Goal: Task Accomplishment & Management: Complete application form

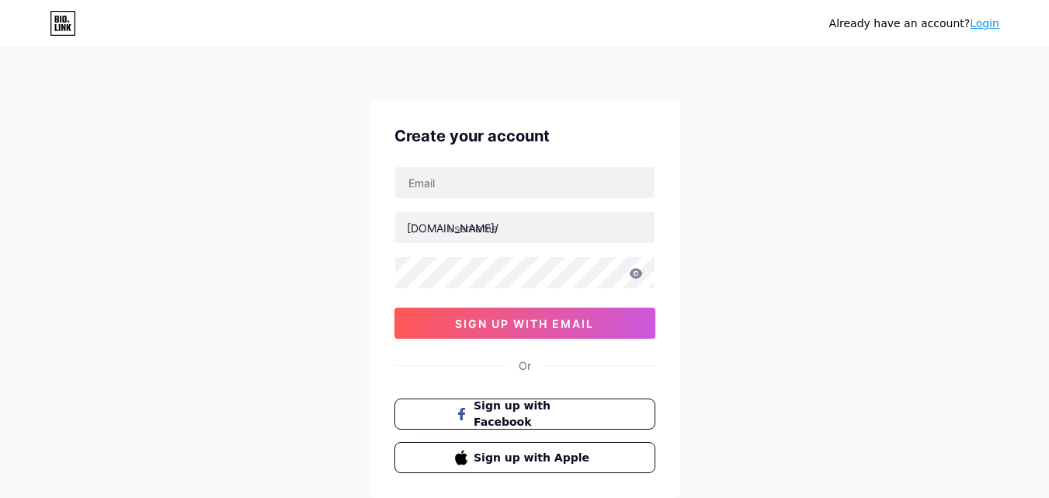
click at [283, 195] on div "Already have an account? Login Create your account [DOMAIN_NAME]/ 0cAFcWeA5KoZs…" at bounding box center [524, 297] width 1049 height 594
click at [440, 184] on input "text" at bounding box center [524, 182] width 259 height 31
paste input "[EMAIL_ADDRESS][DOMAIN_NAME]"
type input "[EMAIL_ADDRESS][DOMAIN_NAME]"
click at [349, 290] on div "Already have an account? Login Create your account [EMAIL_ADDRESS][DOMAIN_NAME]…" at bounding box center [524, 297] width 1049 height 594
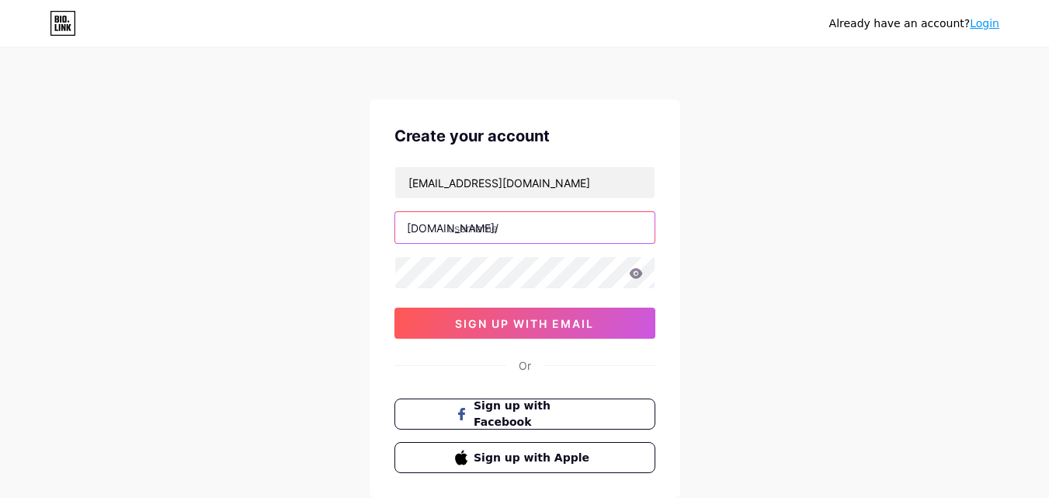
click at [477, 234] on input "text" at bounding box center [524, 227] width 259 height 31
paste input "flushingmeditation"
type input "flushingmeditation"
click at [342, 281] on div "Already have an account? Login Create your account victorparker291@gmail.com bi…" at bounding box center [524, 297] width 1049 height 594
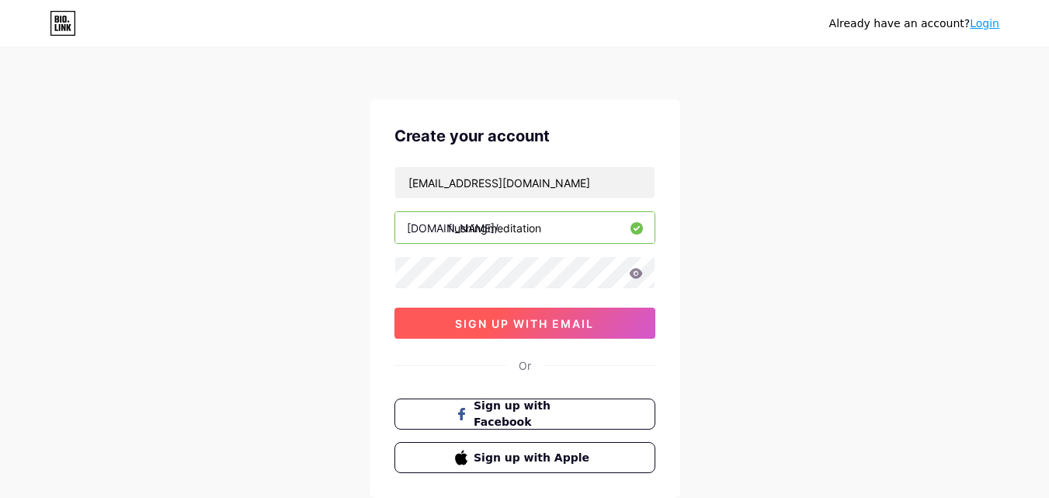
click at [543, 327] on span "sign up with email" at bounding box center [524, 323] width 139 height 13
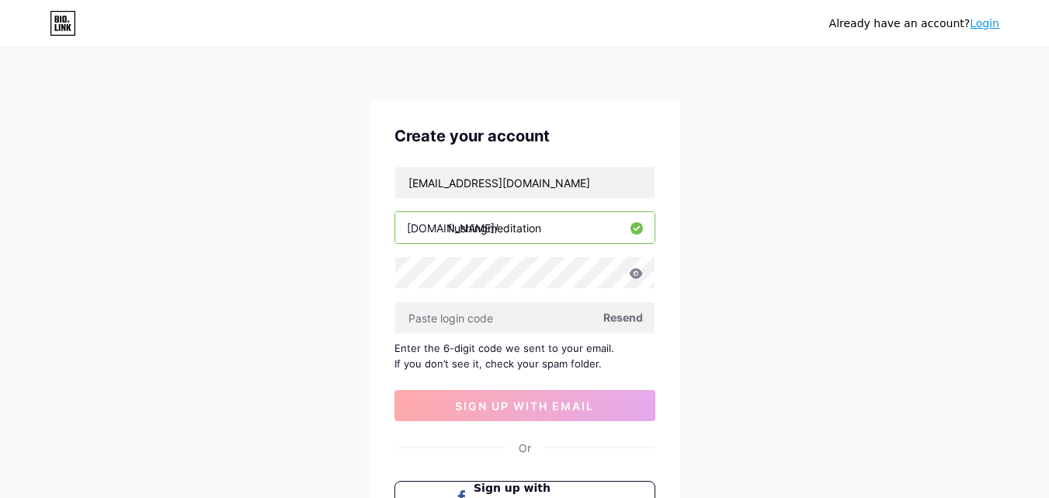
click at [623, 315] on span "Resend" at bounding box center [623, 317] width 40 height 16
paste input "209255"
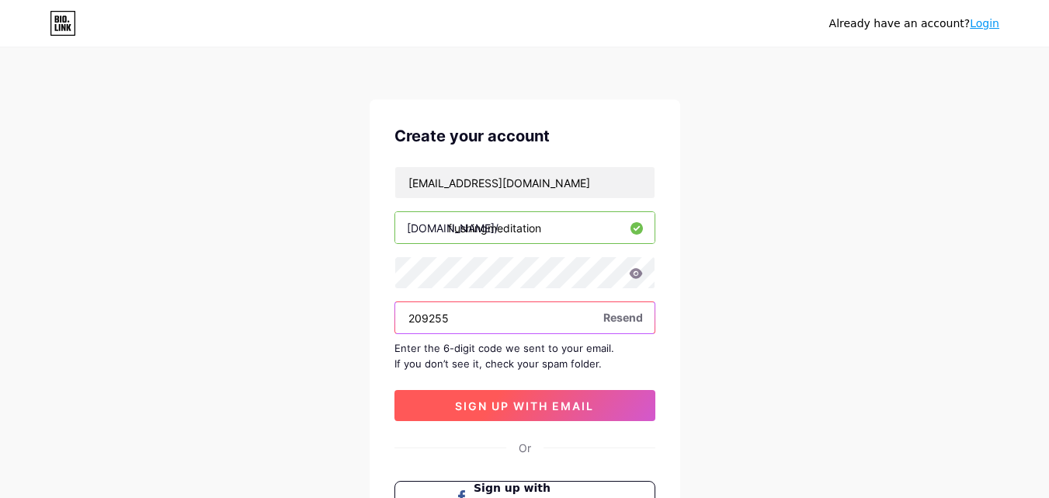
type input "209255"
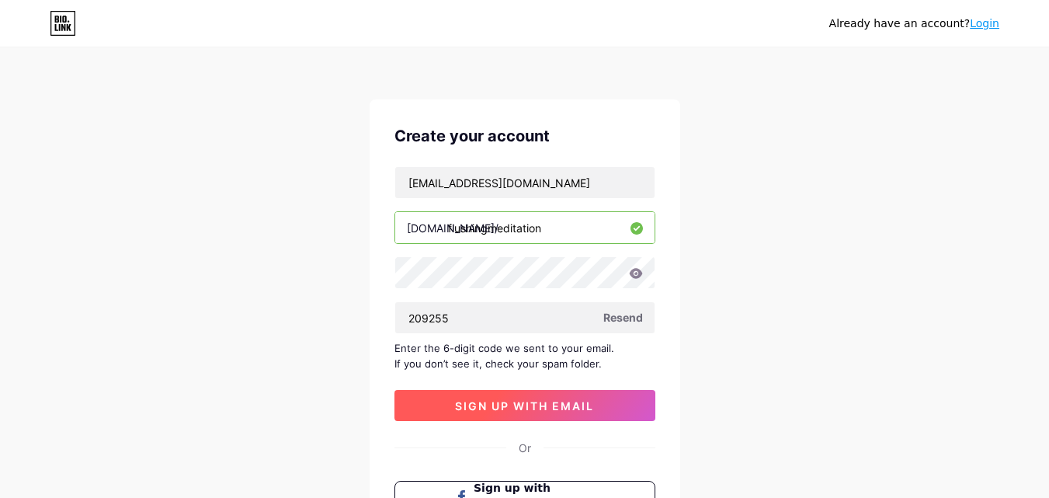
click at [543, 409] on span "sign up with email" at bounding box center [524, 405] width 139 height 13
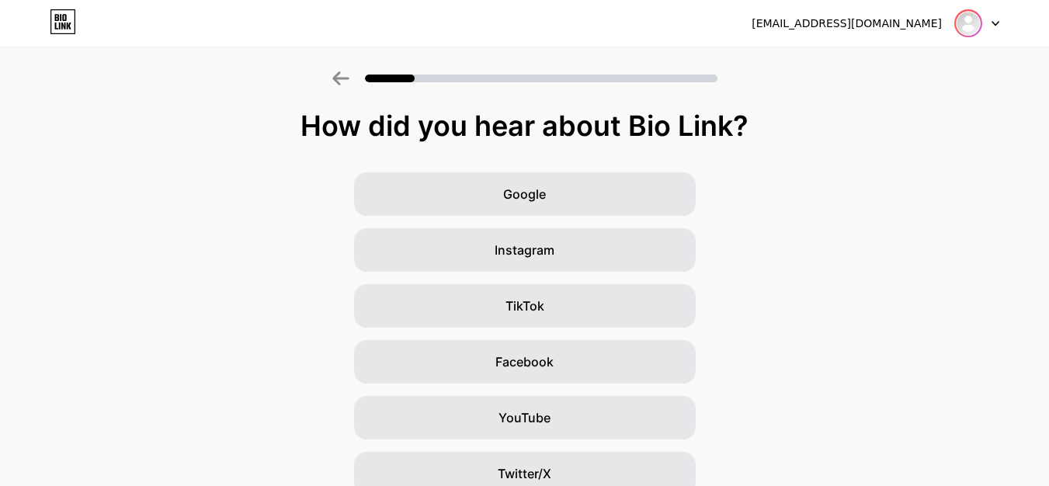
click at [965, 30] on img at bounding box center [968, 23] width 25 height 25
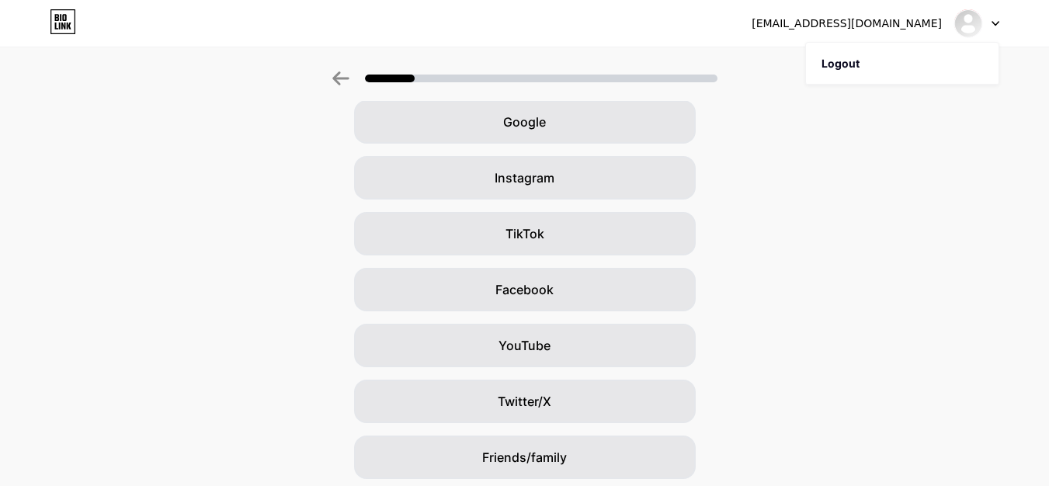
scroll to position [183, 0]
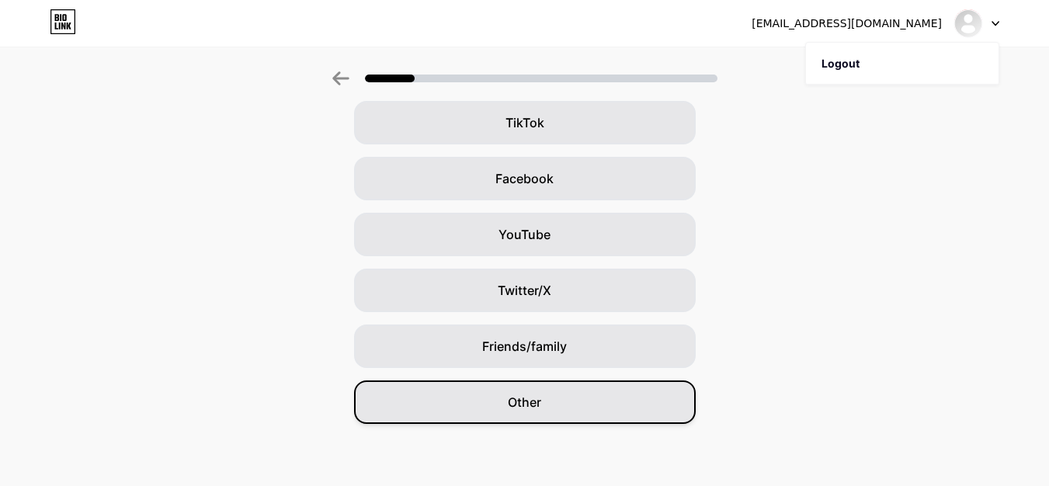
click at [548, 405] on div "Other" at bounding box center [525, 401] width 342 height 43
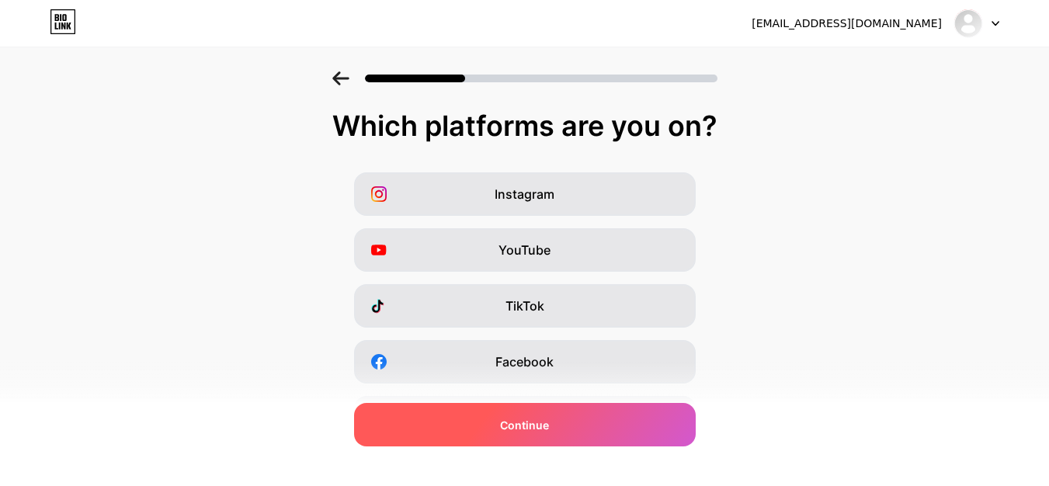
click at [549, 426] on span "Continue" at bounding box center [524, 425] width 49 height 16
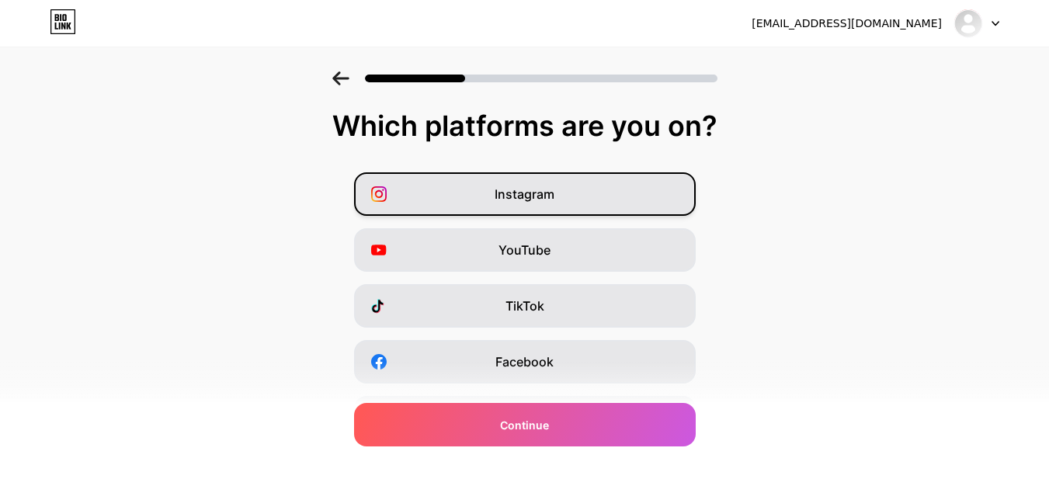
click at [608, 198] on div "Instagram" at bounding box center [525, 193] width 342 height 43
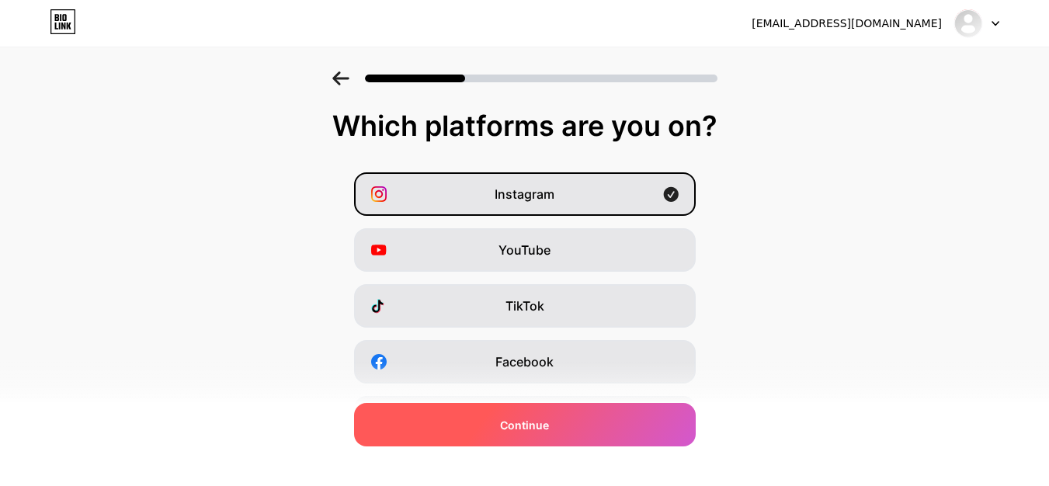
click at [546, 423] on span "Continue" at bounding box center [524, 425] width 49 height 16
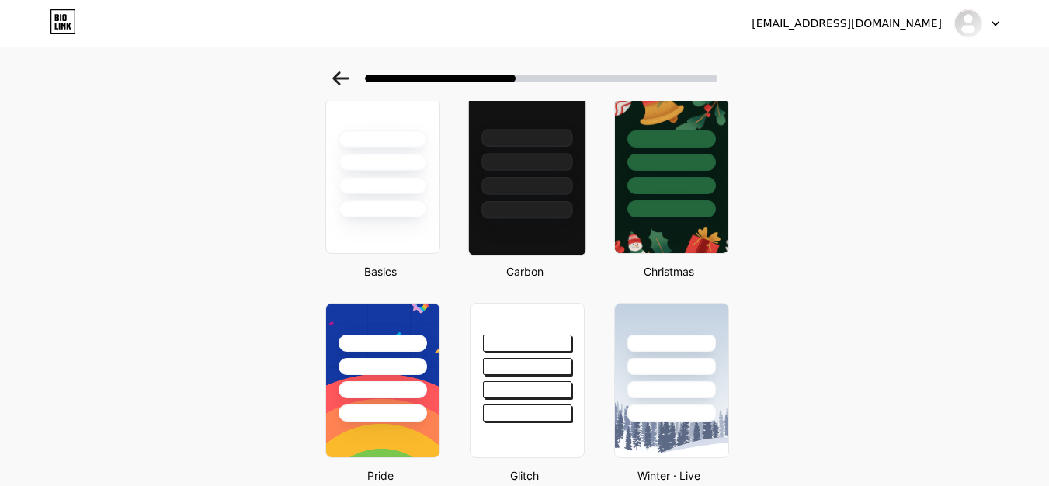
scroll to position [78, 0]
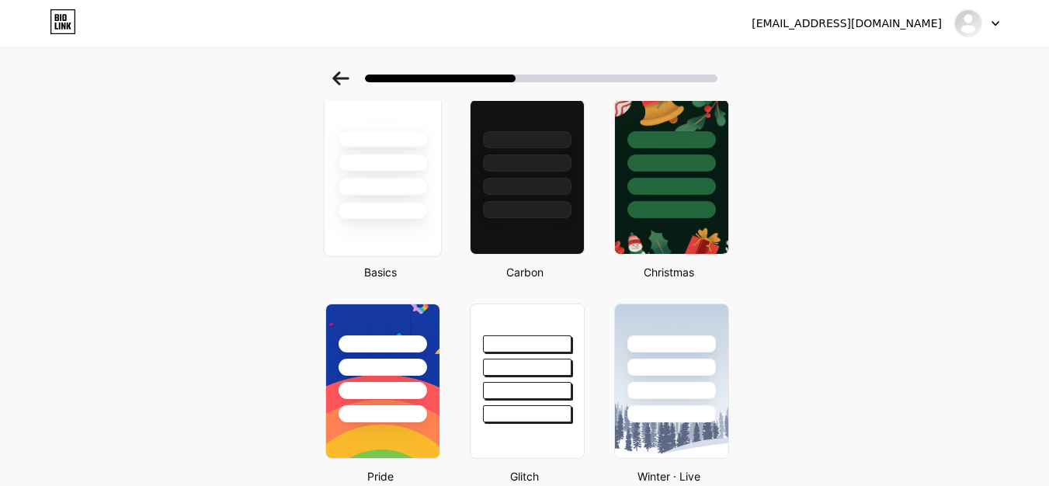
click at [400, 168] on div at bounding box center [382, 163] width 91 height 18
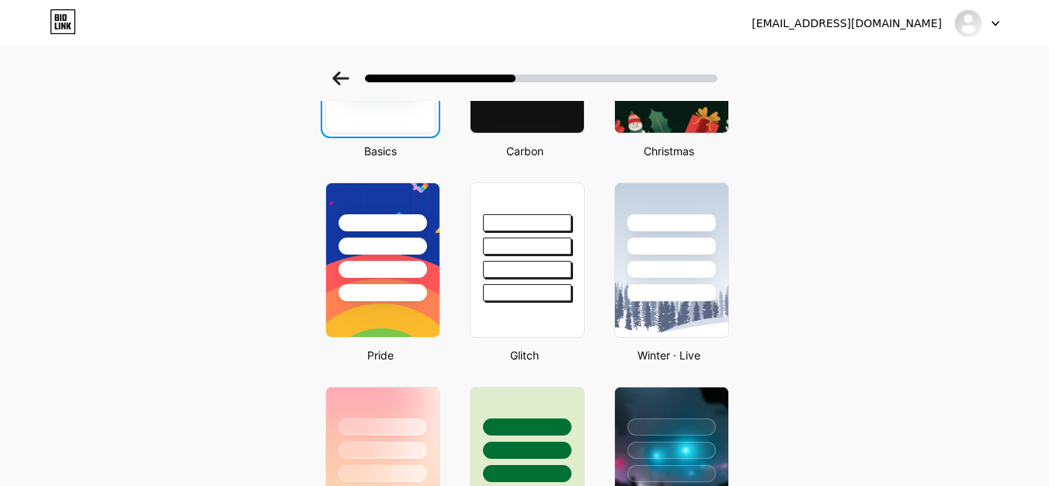
scroll to position [0, 0]
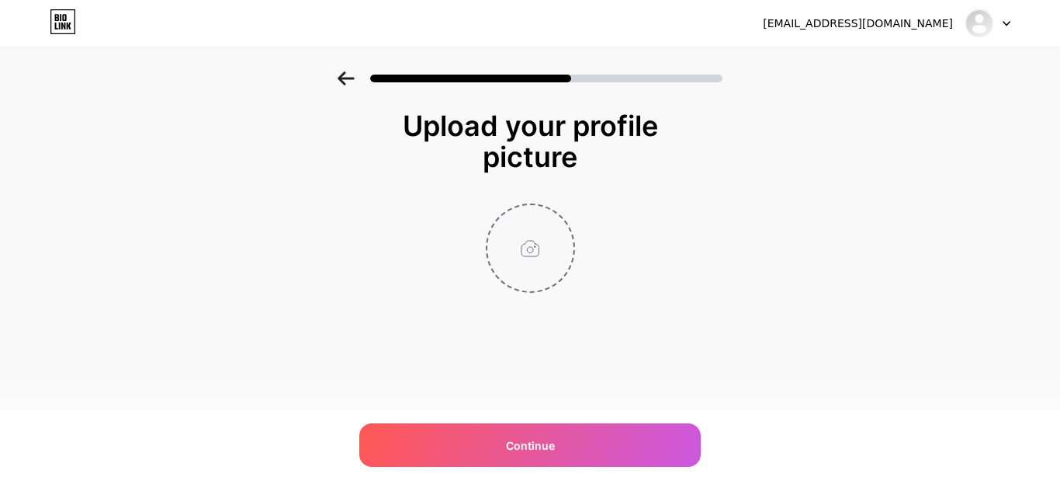
click at [535, 250] on input "file" at bounding box center [530, 248] width 86 height 86
type input "C:\fakepath\LOGO1.png"
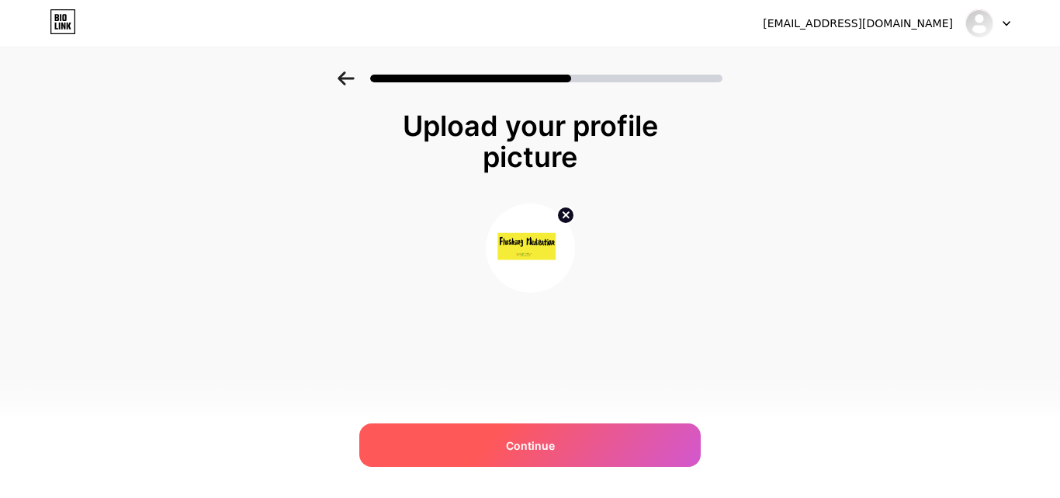
click at [528, 445] on span "Continue" at bounding box center [530, 445] width 49 height 16
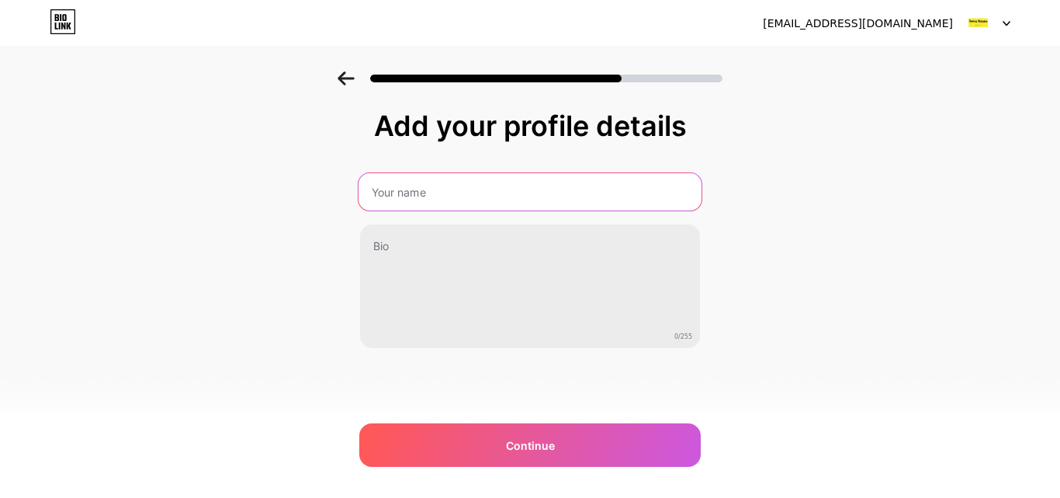
click at [459, 186] on input "text" at bounding box center [530, 191] width 343 height 37
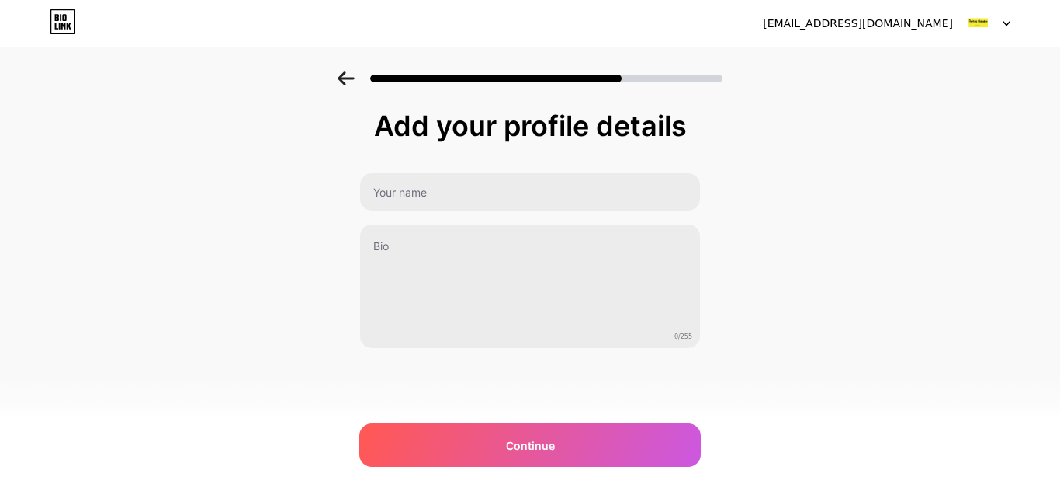
click at [351, 236] on div "Add your profile details 0/255 Continue Error" at bounding box center [530, 248] width 1060 height 355
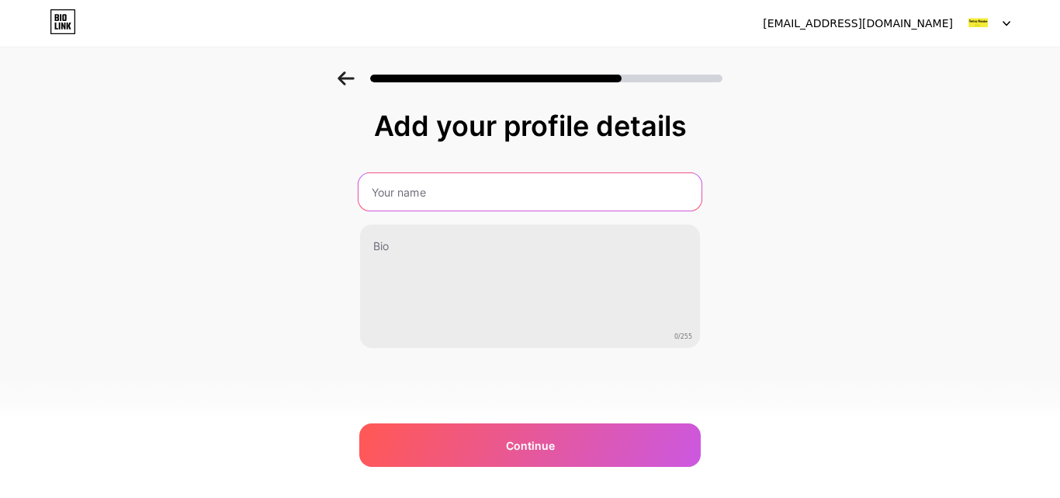
click at [400, 198] on input "text" at bounding box center [530, 191] width 343 height 37
paste input "Flushing Meditation"
type input "Flushing Meditation"
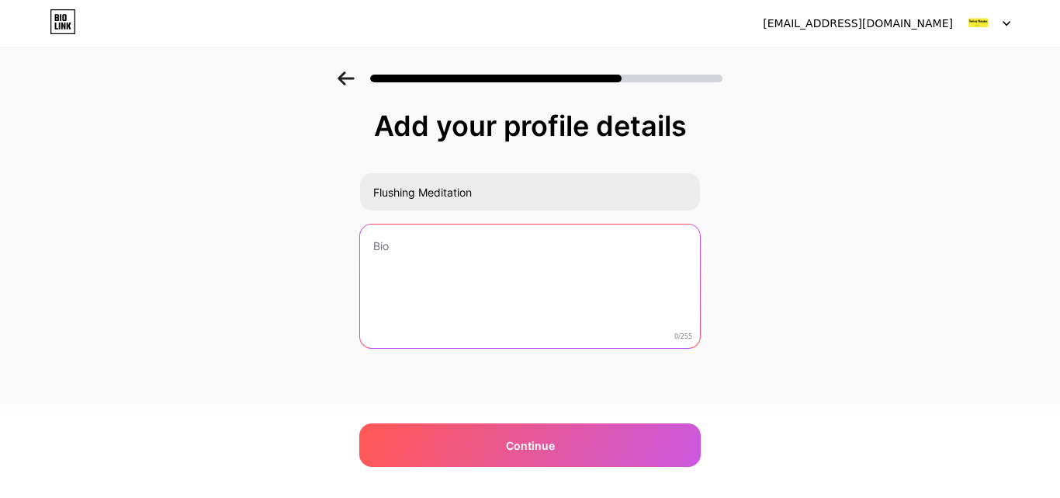
click at [390, 244] on textarea at bounding box center [530, 286] width 340 height 125
paste textarea "The greatest place to search for dependability and a simple experience is on ou…"
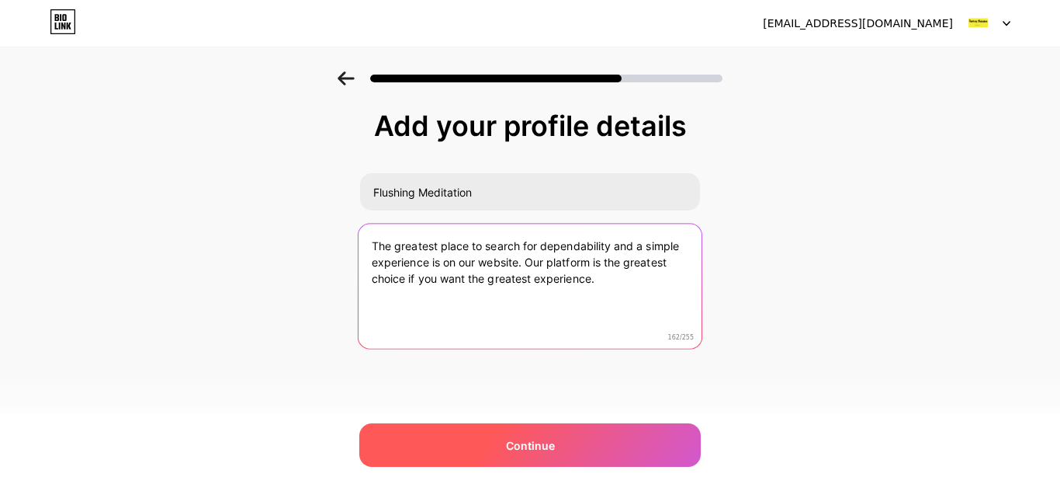
type textarea "The greatest place to search for dependability and a simple experience is on ou…"
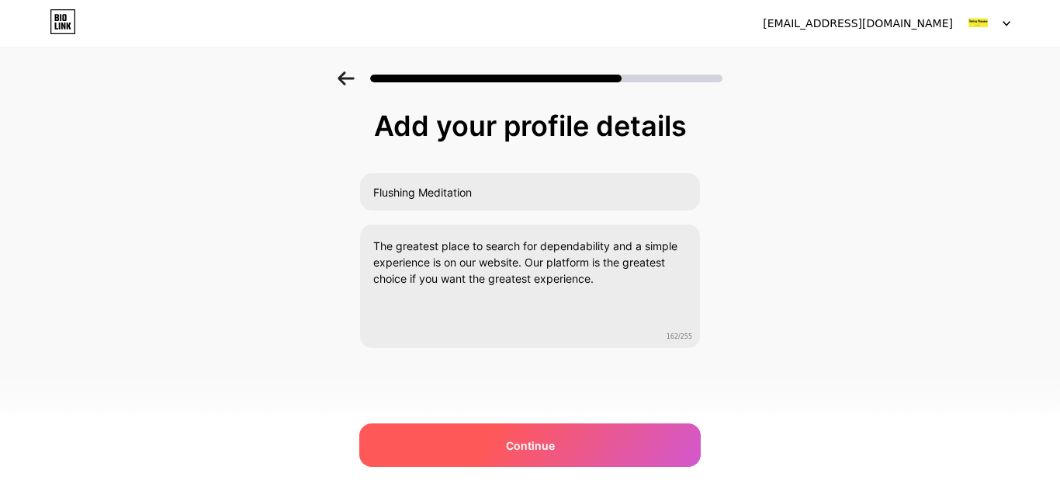
click at [538, 441] on span "Continue" at bounding box center [530, 445] width 49 height 16
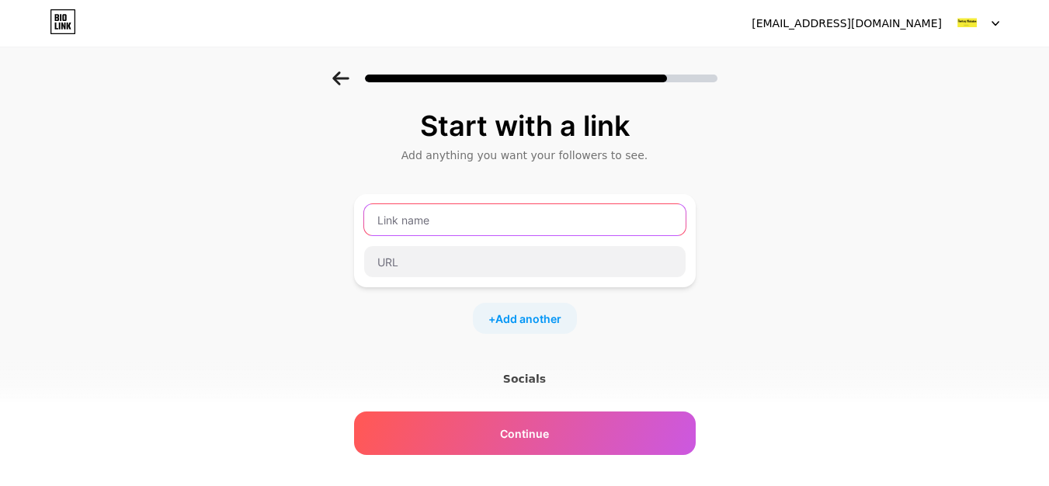
click at [445, 221] on input "text" at bounding box center [524, 219] width 321 height 31
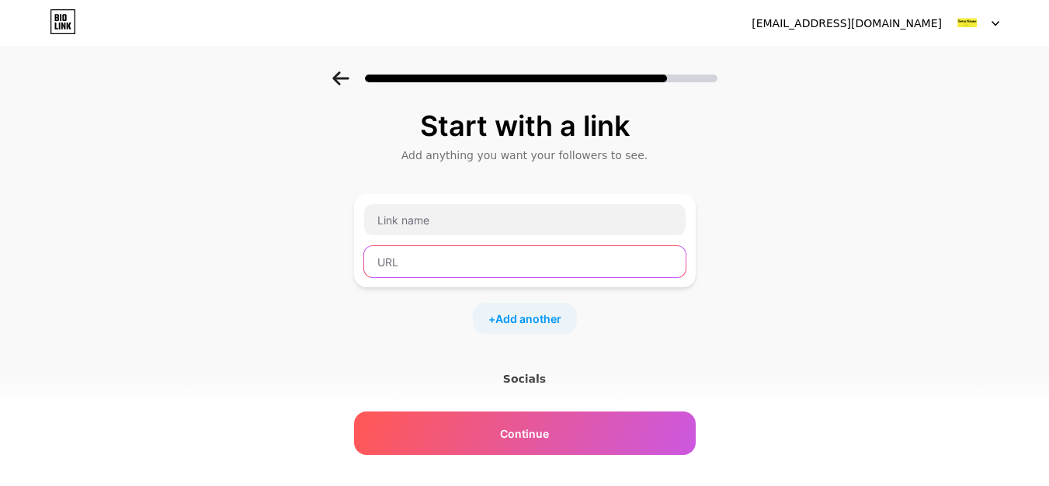
click at [419, 261] on input "text" at bounding box center [524, 261] width 321 height 31
paste input "https://flushingmeditation.org/"
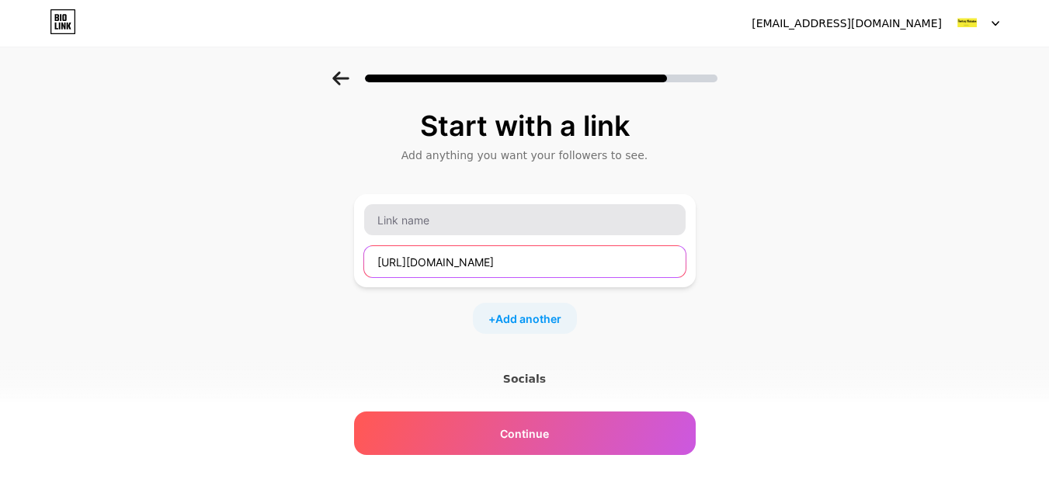
type input "https://flushingmeditation.org/"
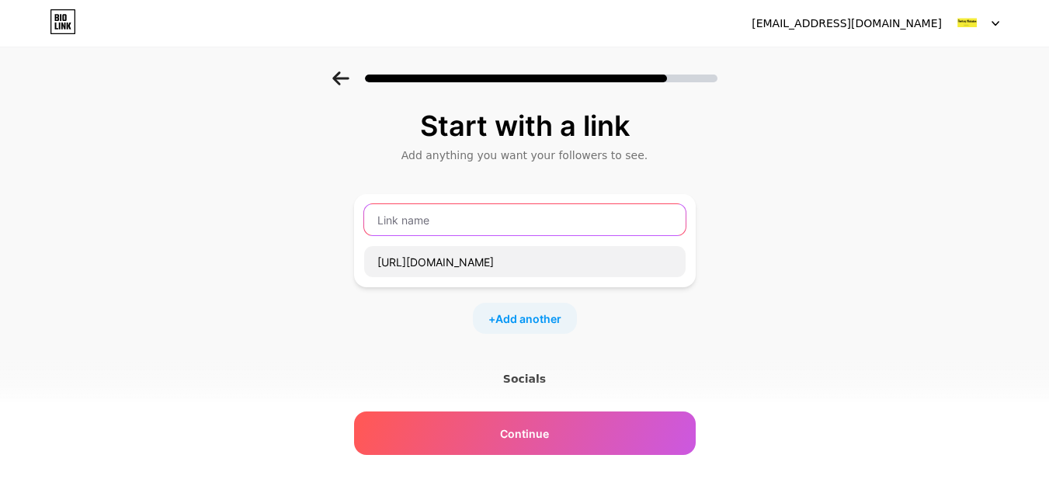
click at [419, 225] on input "text" at bounding box center [524, 219] width 321 height 31
click at [442, 223] on input "text" at bounding box center [524, 219] width 321 height 31
type input "Website"
click at [522, 320] on span "Add another" at bounding box center [528, 318] width 66 height 16
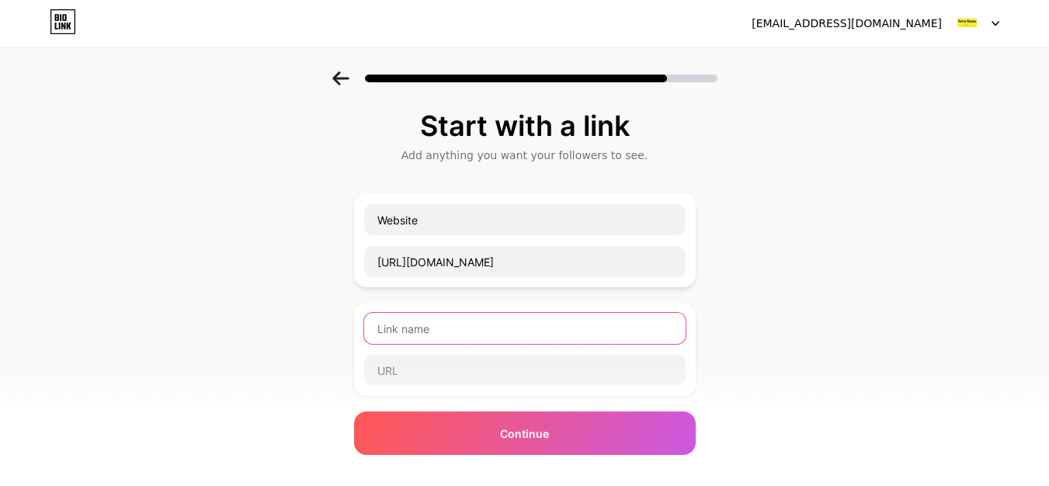
click at [495, 324] on input "text" at bounding box center [524, 328] width 321 height 31
type input "Facebook"
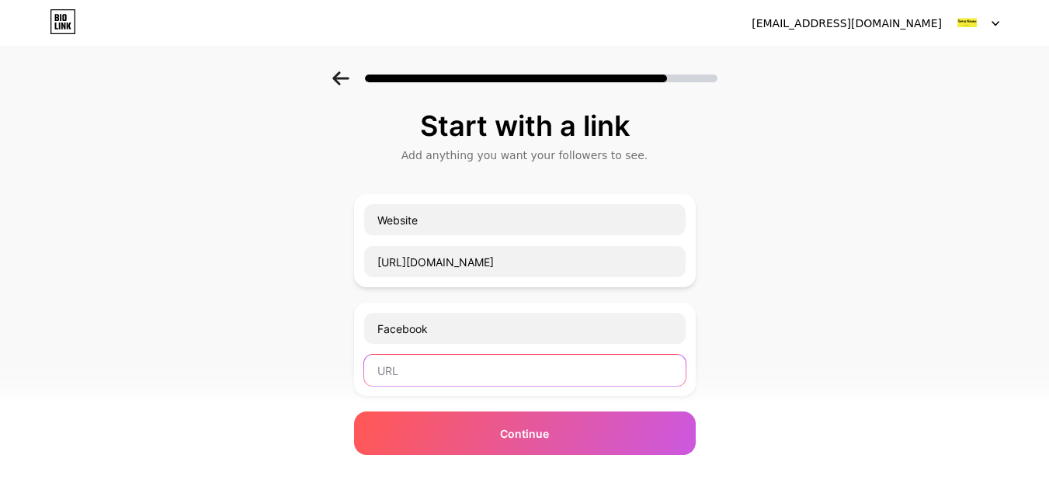
click at [427, 376] on input "text" at bounding box center [524, 370] width 321 height 31
paste input "https://www.facebook.com/FlushingMeditation/"
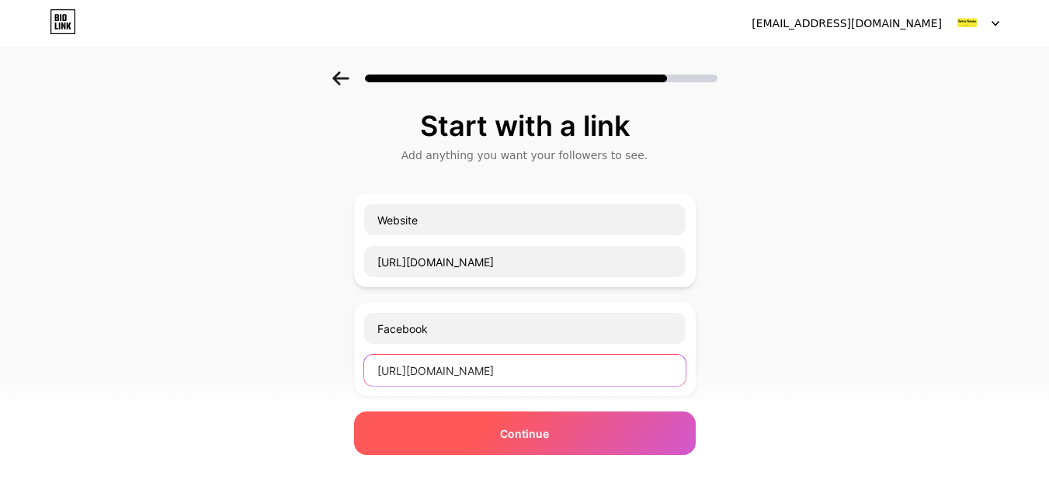
type input "https://www.facebook.com/FlushingMeditation/"
click at [533, 444] on div "Continue" at bounding box center [525, 432] width 342 height 43
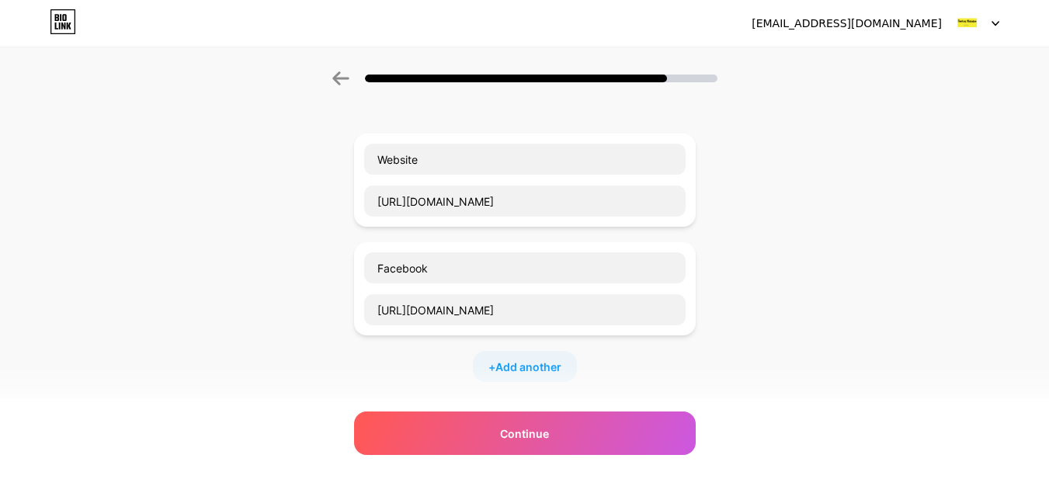
scroll to position [78, 0]
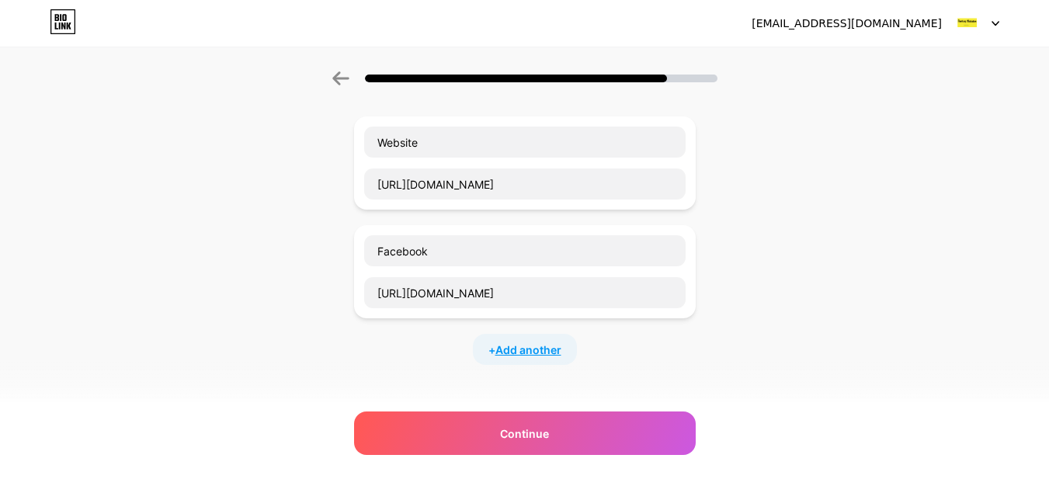
click at [542, 356] on span "Add another" at bounding box center [528, 350] width 66 height 16
click at [448, 364] on input "text" at bounding box center [524, 359] width 321 height 31
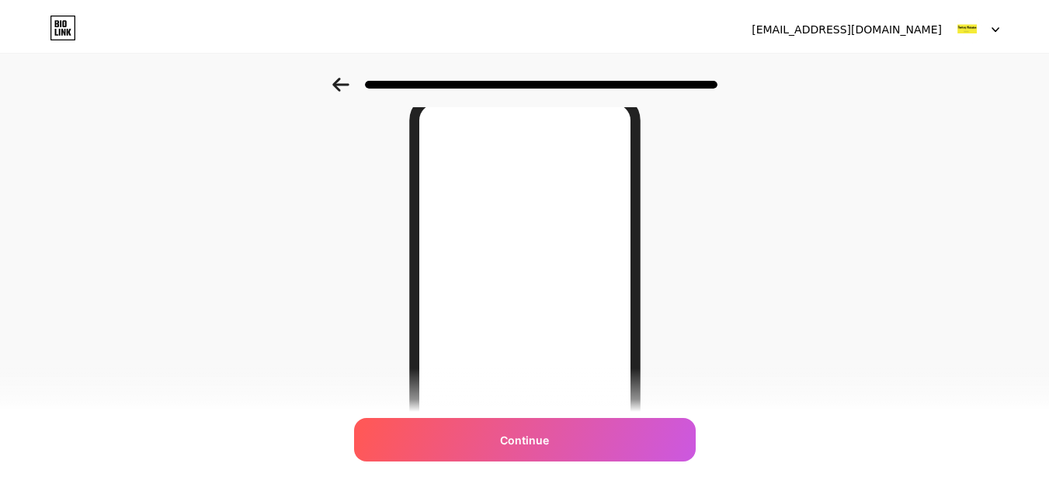
scroll to position [0, 0]
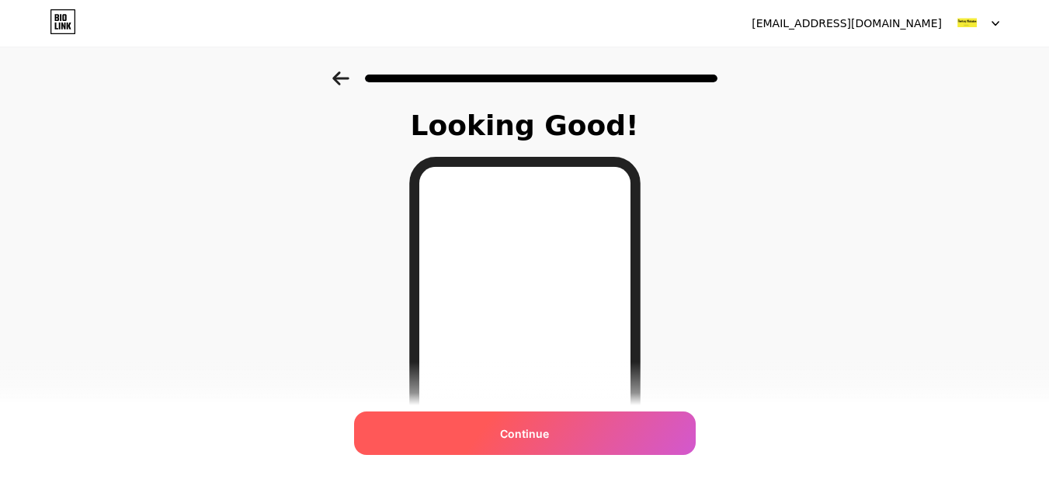
click at [538, 433] on span "Continue" at bounding box center [524, 433] width 49 height 16
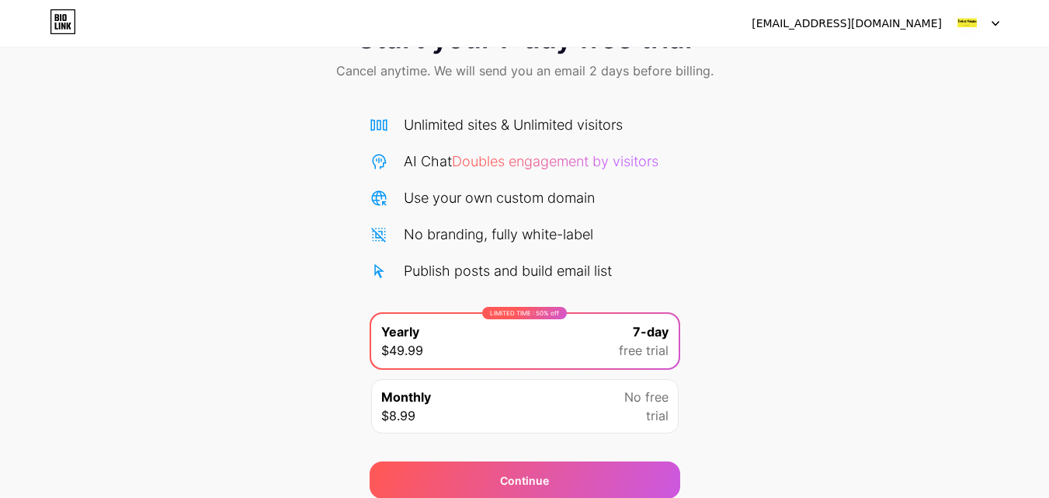
scroll to position [127, 0]
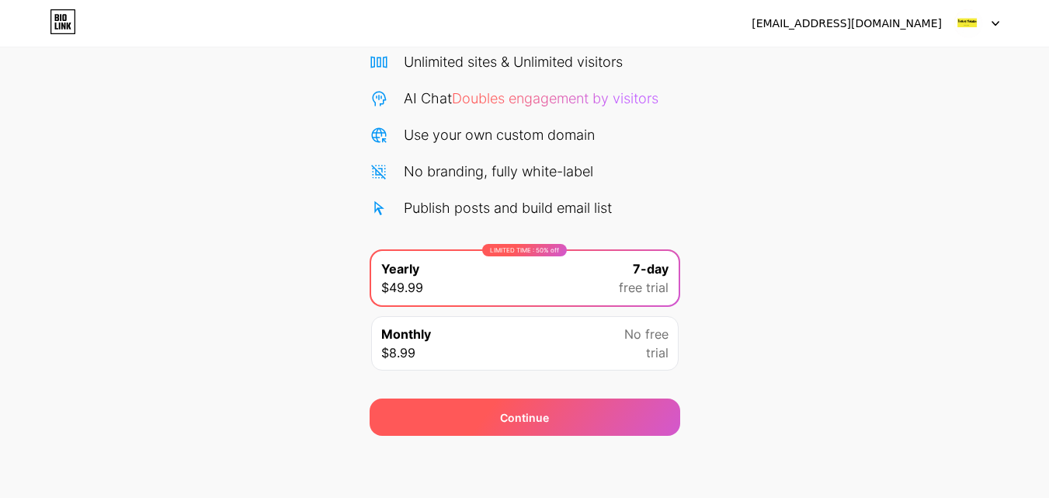
click at [594, 412] on div "Continue" at bounding box center [524, 416] width 310 height 37
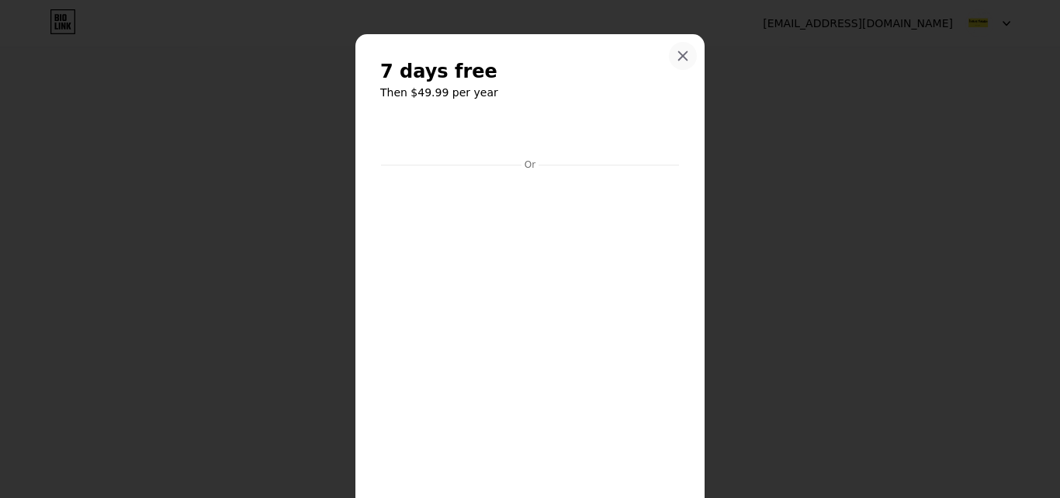
click at [677, 61] on icon at bounding box center [683, 56] width 12 height 12
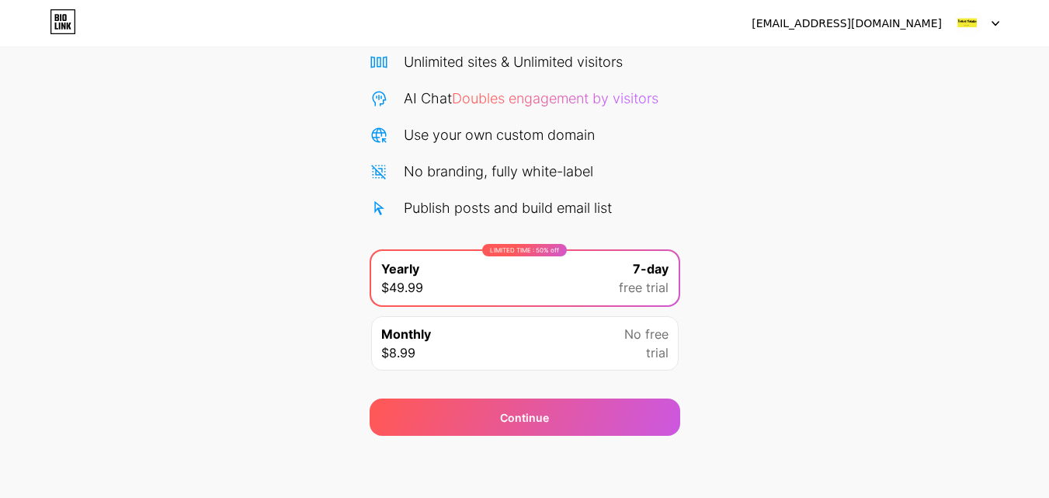
click at [979, 12] on span at bounding box center [967, 23] width 29 height 29
